Goal: Share content: Share content

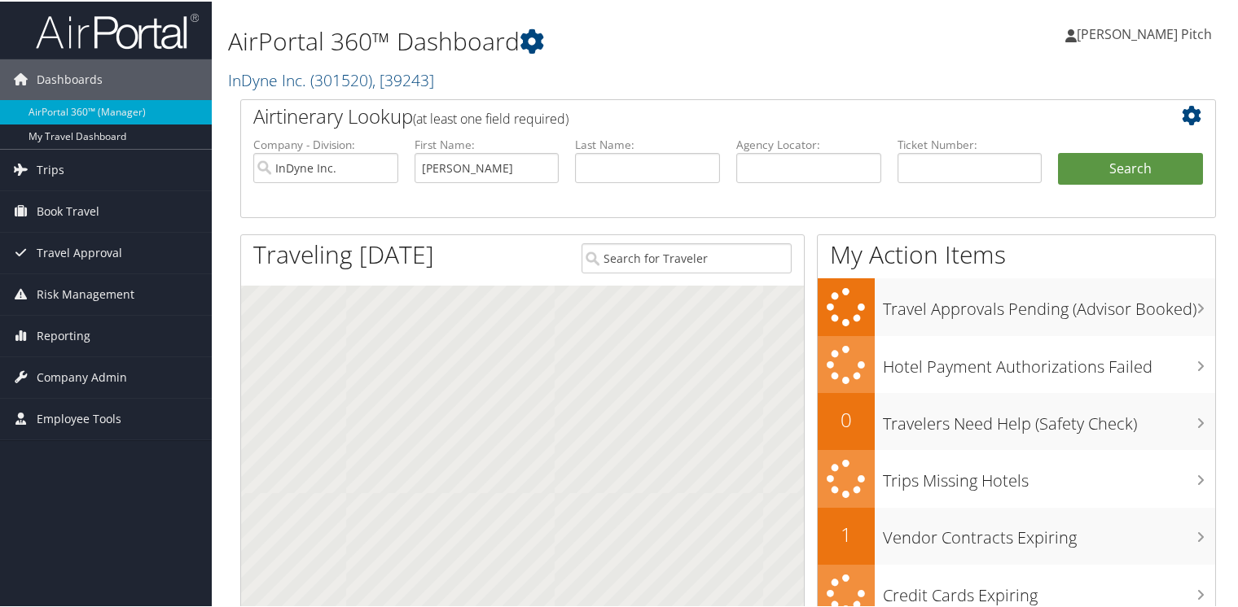
type input "[PERSON_NAME]"
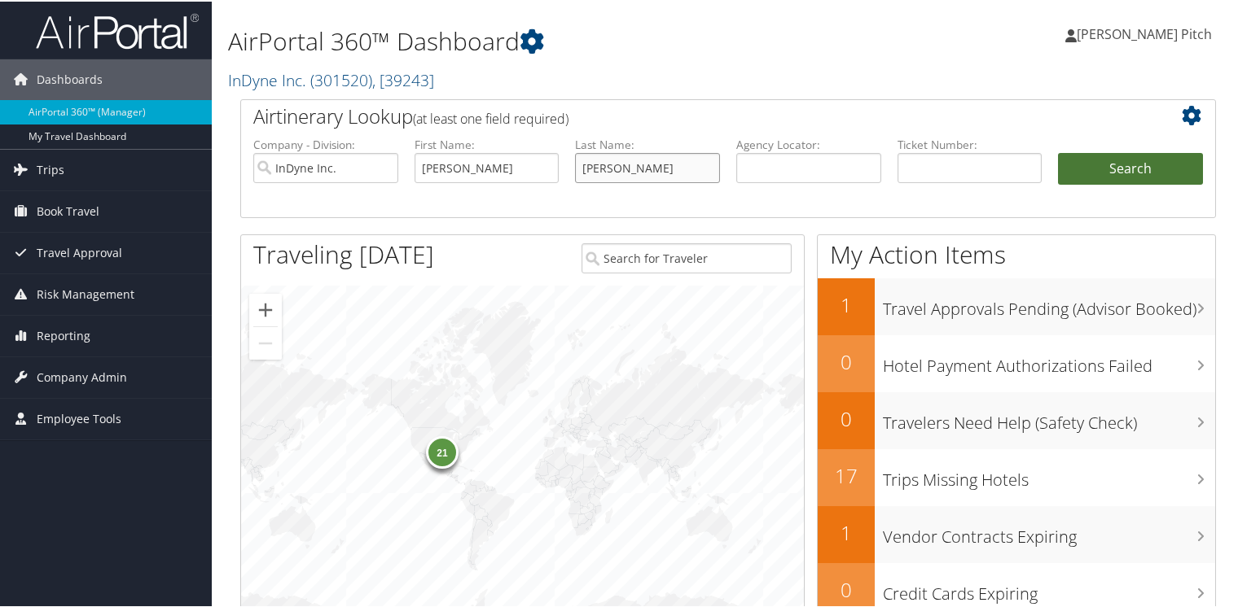
type input "[PERSON_NAME]"
click at [1137, 167] on button "Search" at bounding box center [1130, 167] width 145 height 33
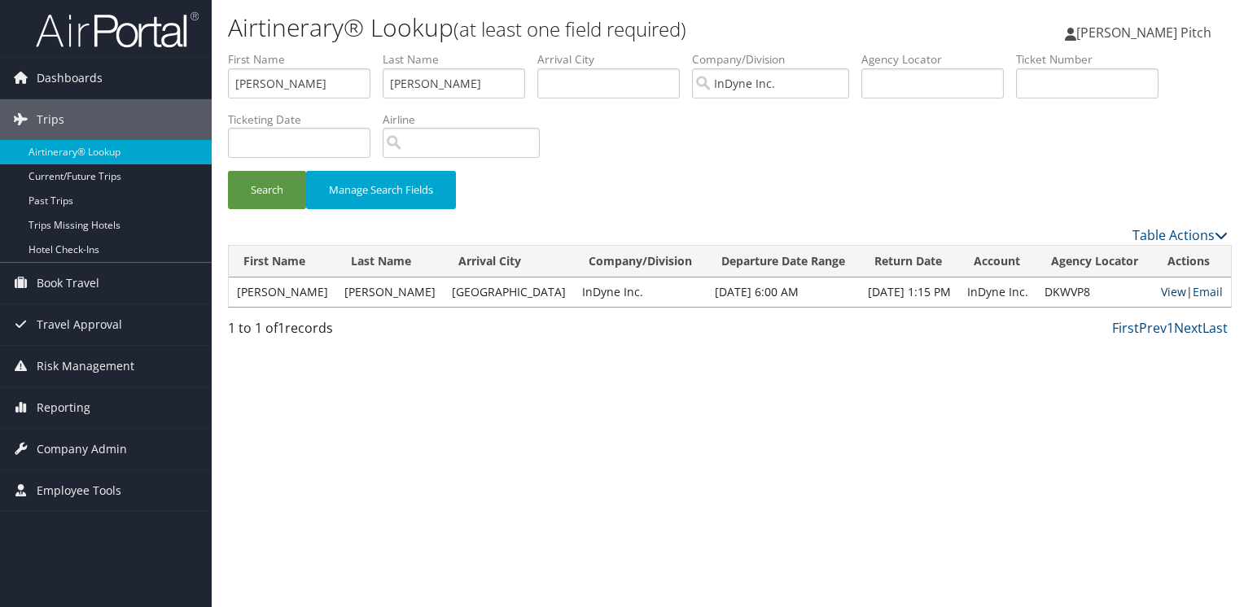
click at [1161, 292] on link "View" at bounding box center [1173, 291] width 25 height 15
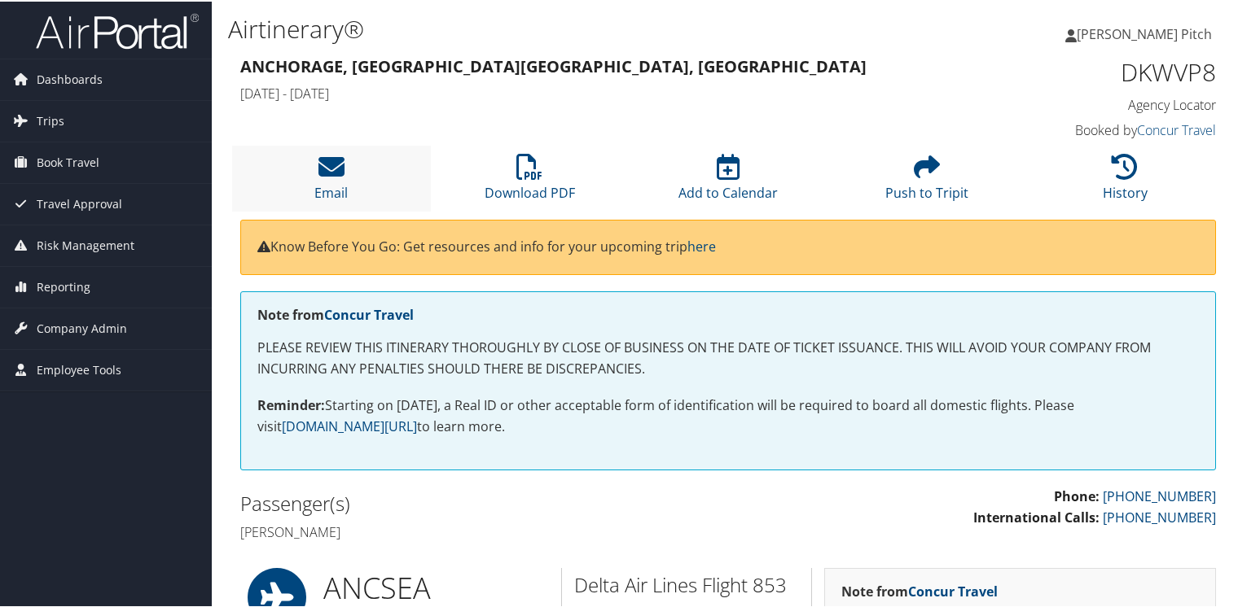
click at [309, 164] on li "Email" at bounding box center [331, 177] width 199 height 66
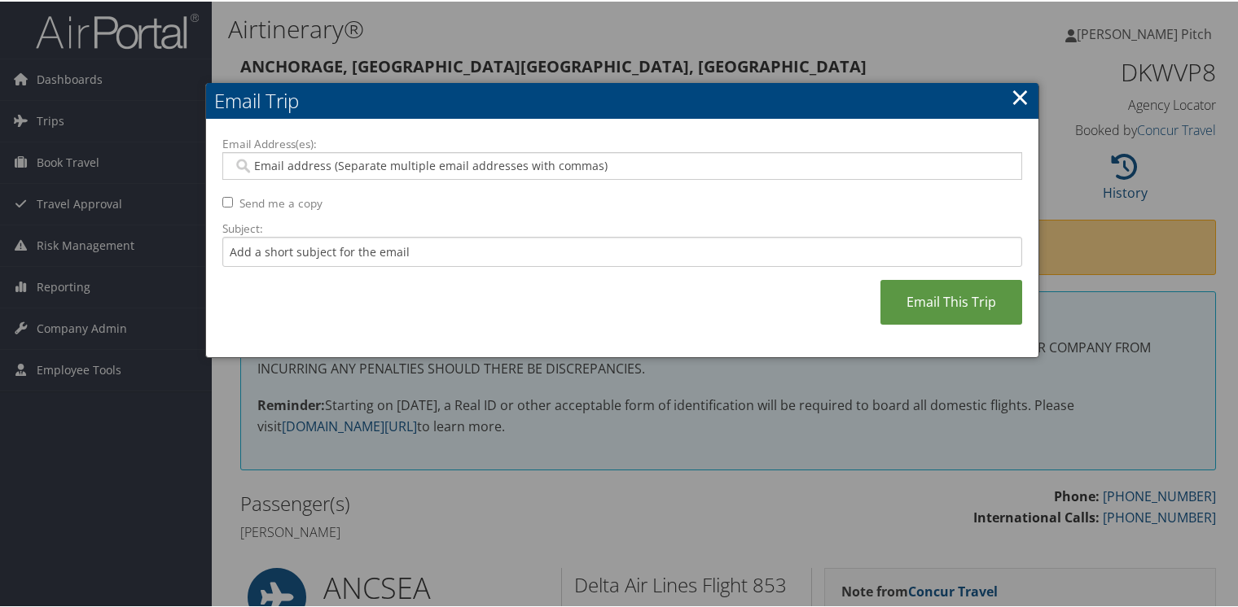
click at [462, 167] on input "Email Address(es):" at bounding box center [622, 164] width 778 height 16
type input "dpitch"
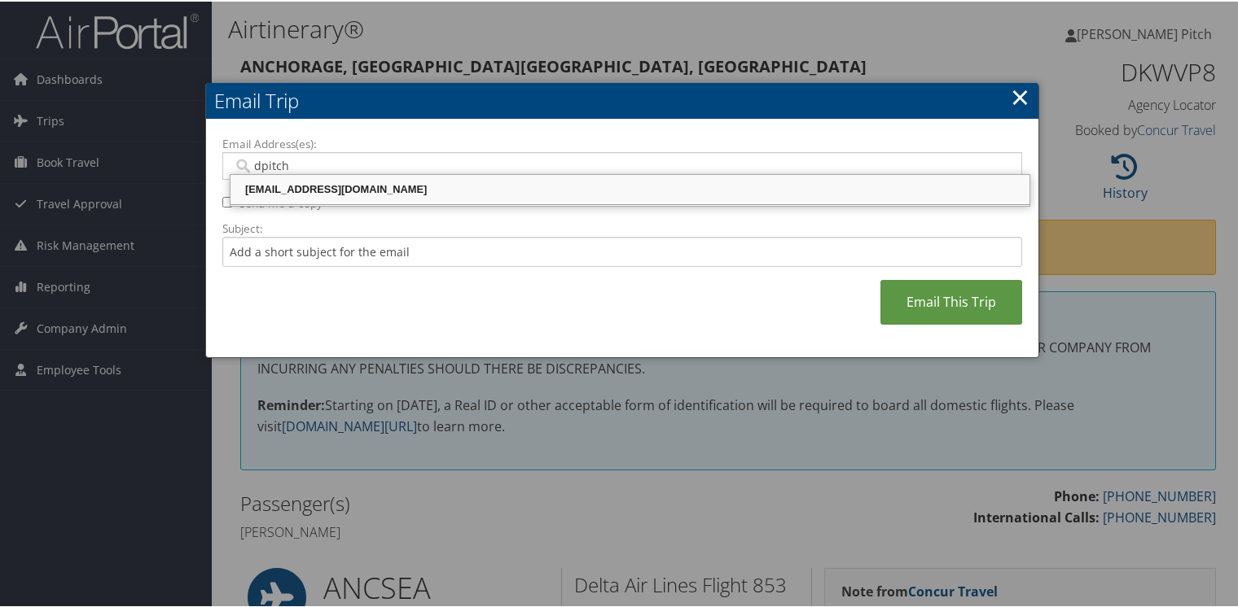
click at [342, 184] on div "dpitch@indyneinc.com" at bounding box center [630, 188] width 794 height 16
type input "dpitch@indyneinc.com"
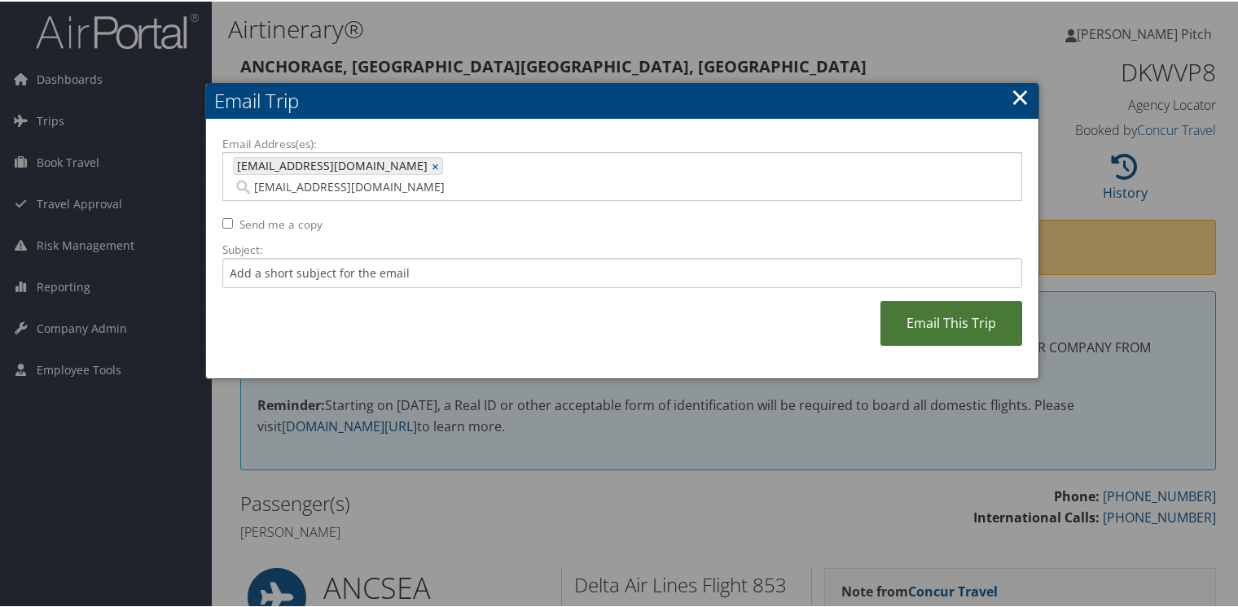
type input "907campbell@gmail.com"
type input "dpitch@indyneinc.com, 907campbell@gmail.com"
click at [932, 300] on link "Email This Trip" at bounding box center [951, 322] width 142 height 45
